Goal: Navigation & Orientation: Go to known website

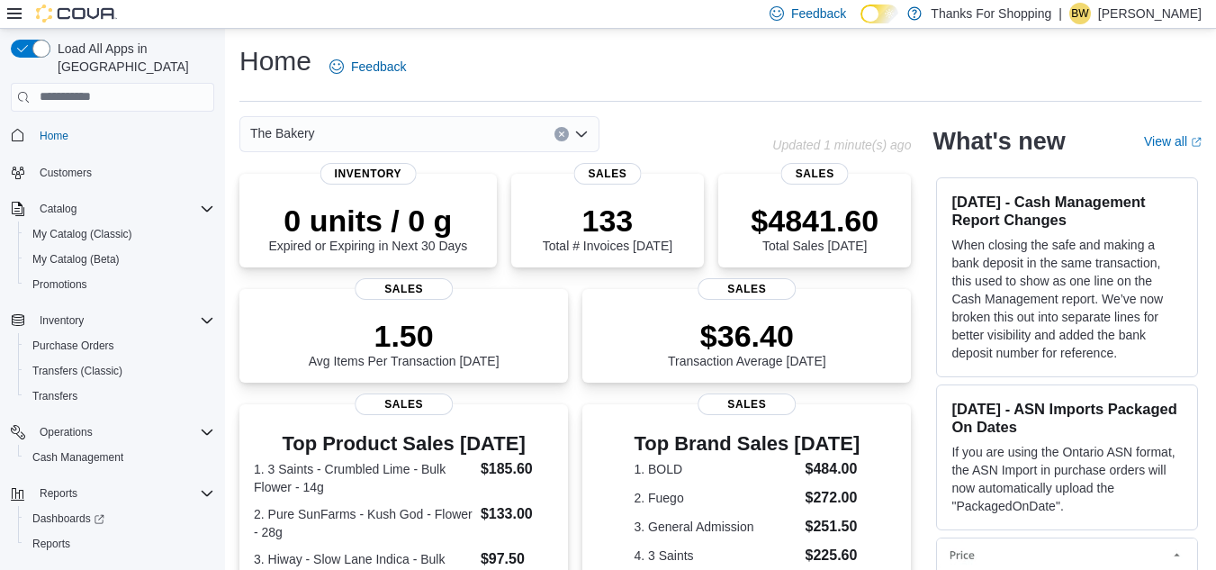
click at [1131, 16] on p "[PERSON_NAME]" at bounding box center [1149, 14] width 103 height 22
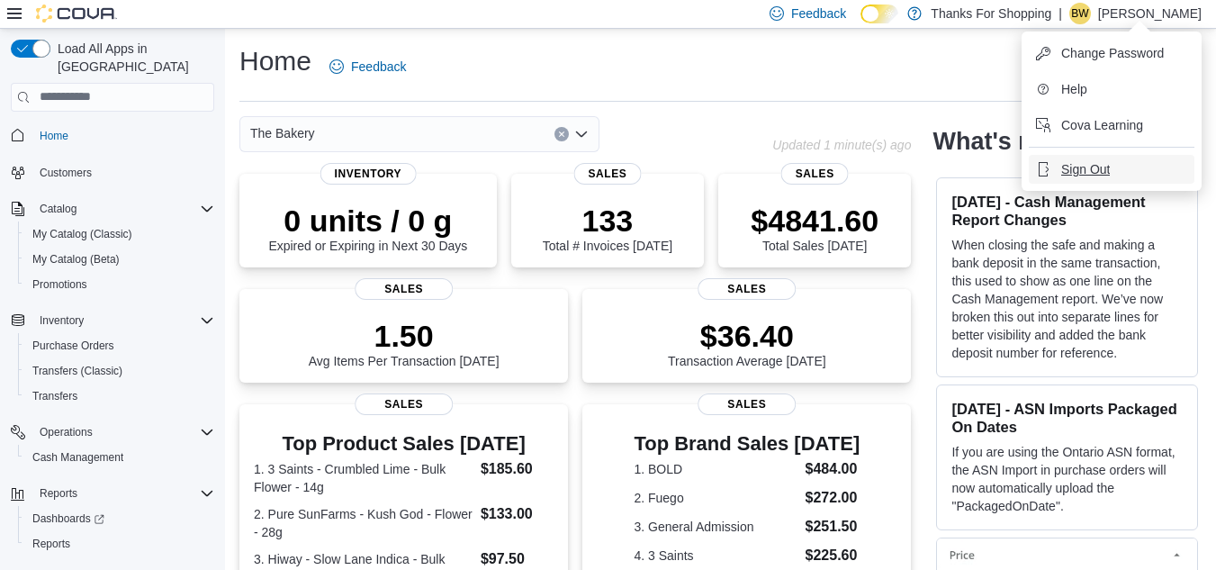
click at [1062, 164] on span "Sign Out" at bounding box center [1085, 169] width 49 height 18
